Goal: Check status

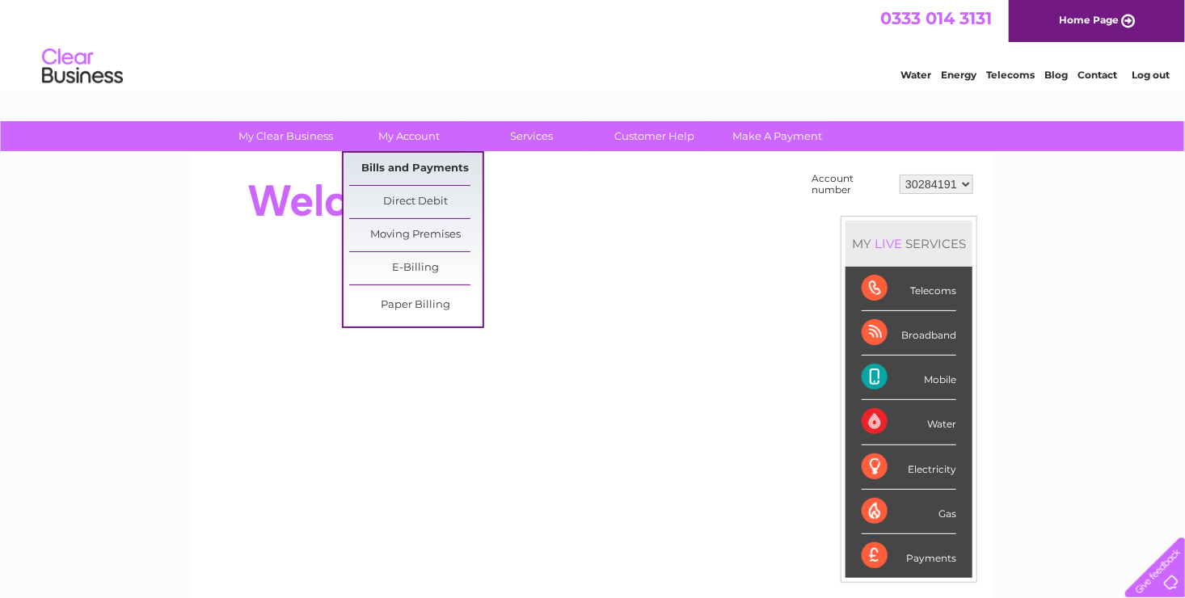
click at [407, 164] on link "Bills and Payments" at bounding box center [415, 169] width 133 height 32
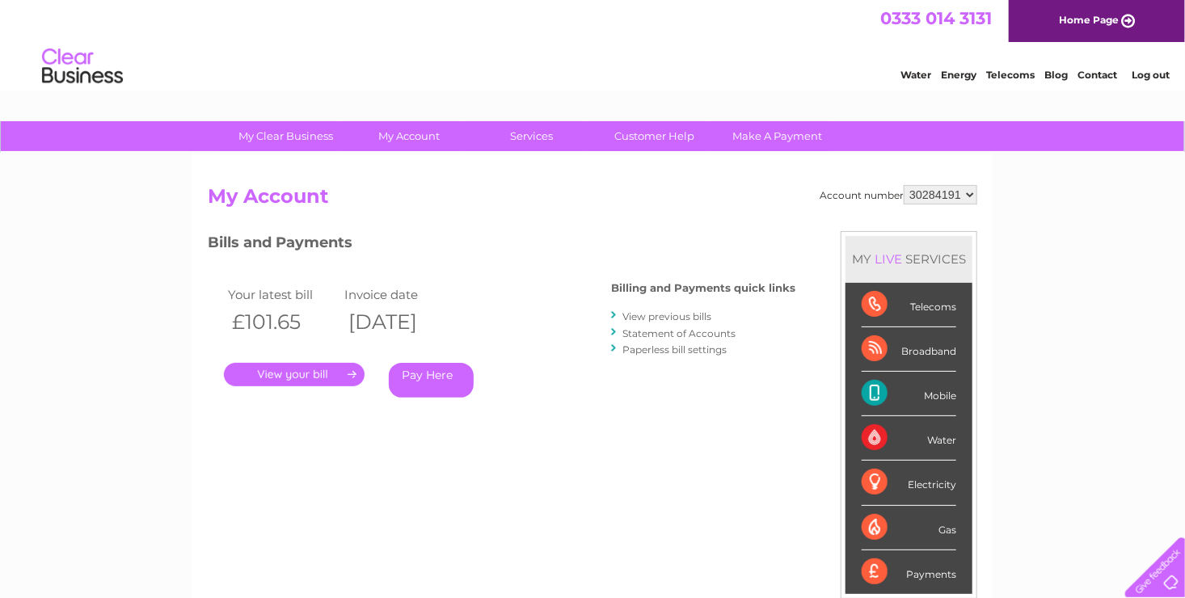
click at [301, 372] on link "." at bounding box center [294, 374] width 141 height 23
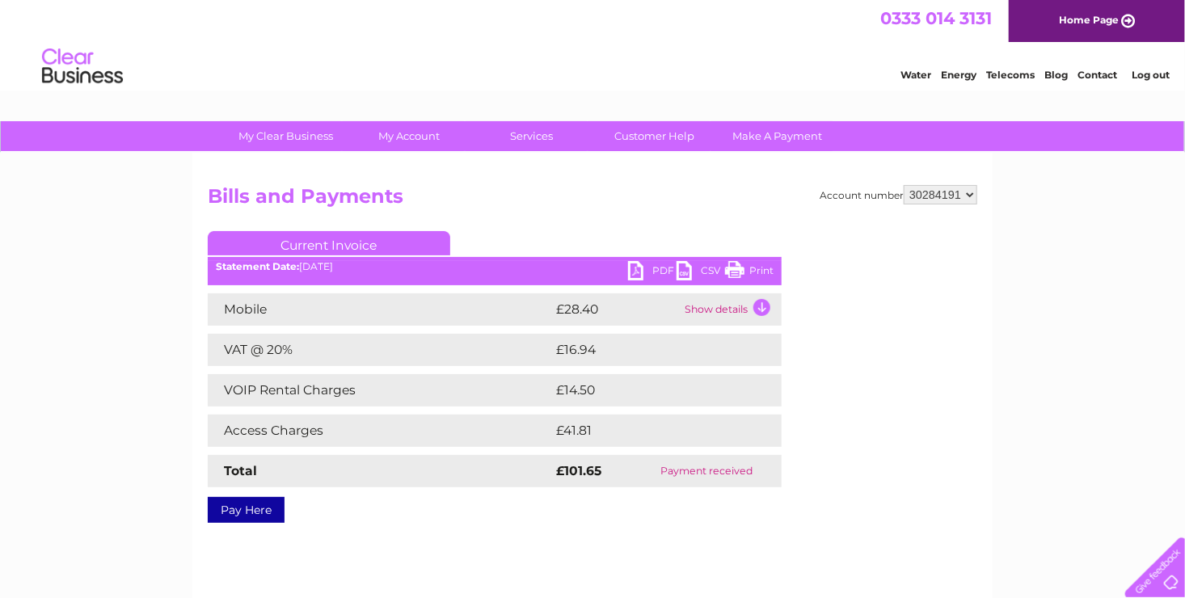
click at [633, 271] on link "PDF" at bounding box center [652, 272] width 48 height 23
